Goal: Task Accomplishment & Management: Check status

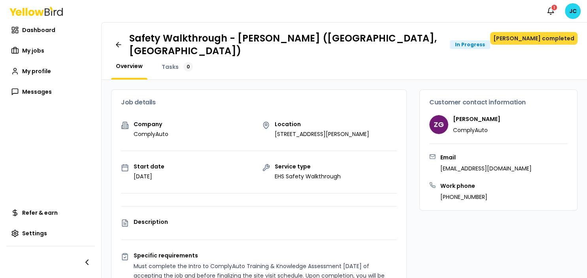
click at [549, 34] on button "[PERSON_NAME] completed" at bounding box center [533, 38] width 87 height 13
click at [421, 6] on body "Notifications 1 JC Dashboard My jobs My profile Messages Refer & earn Settings …" at bounding box center [293, 139] width 587 height 278
click at [552, 10] on div "1" at bounding box center [553, 7] width 7 height 7
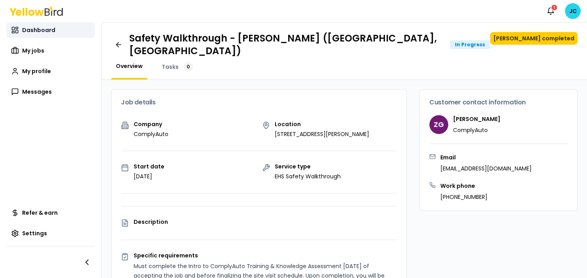
click at [32, 29] on span "Dashboard" at bounding box center [38, 30] width 33 height 8
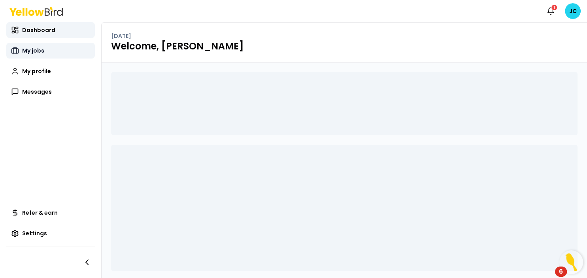
click at [30, 52] on span "My jobs" at bounding box center [33, 51] width 22 height 8
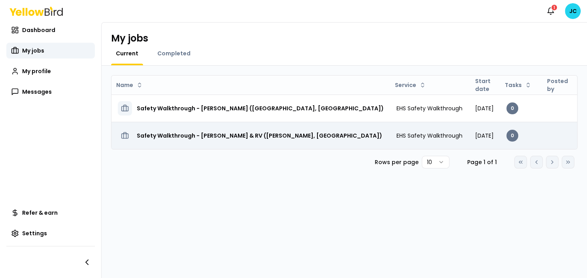
click at [258, 135] on h3 "Safety Walkthrough - [PERSON_NAME] & RV ([PERSON_NAME], [GEOGRAPHIC_DATA])" at bounding box center [259, 135] width 245 height 14
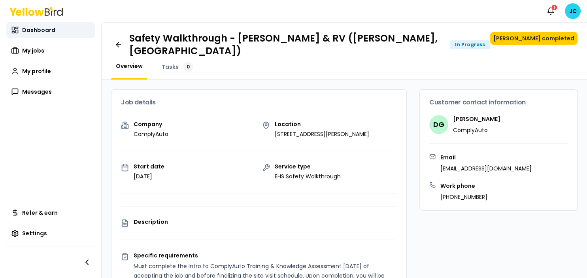
click at [39, 29] on span "Dashboard" at bounding box center [38, 30] width 33 height 8
